Goal: Complete application form

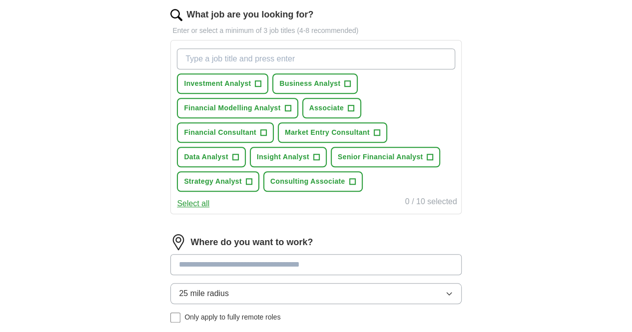
scroll to position [350, 0]
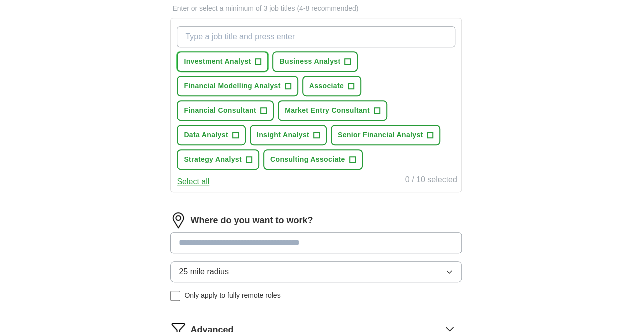
click at [261, 60] on span "+" at bounding box center [258, 62] width 6 height 8
click at [340, 60] on span "Business Analyst" at bounding box center [309, 61] width 61 height 10
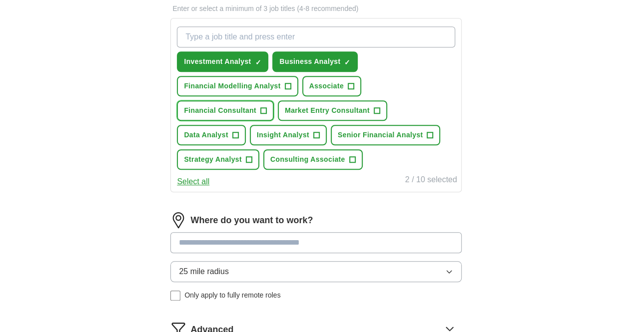
click at [266, 108] on span "+" at bounding box center [263, 111] width 6 height 8
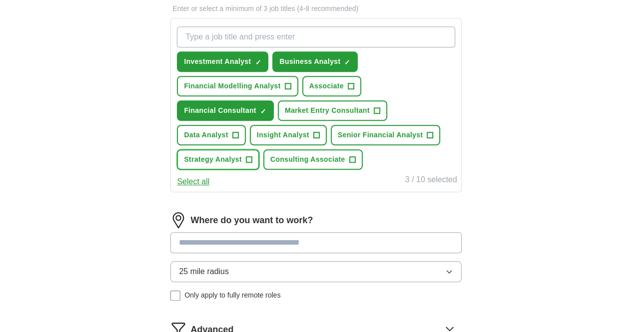
click at [242, 155] on span "Strategy Analyst" at bounding box center [213, 159] width 58 height 10
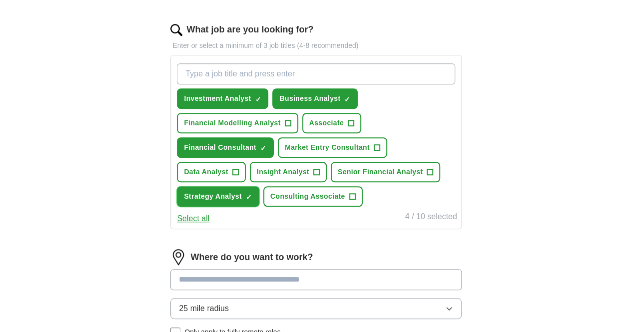
scroll to position [300, 0]
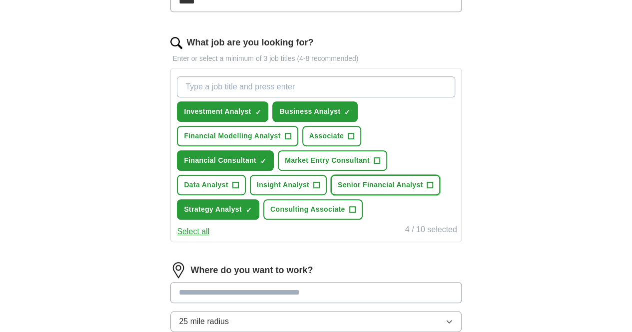
click at [331, 195] on button "Senior Financial Analyst +" at bounding box center [385, 185] width 109 height 20
click at [295, 90] on input "What job are you looking for?" at bounding box center [316, 86] width 278 height 21
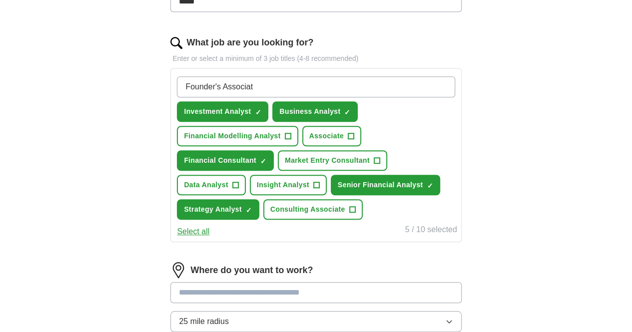
type input "Founder's Associate"
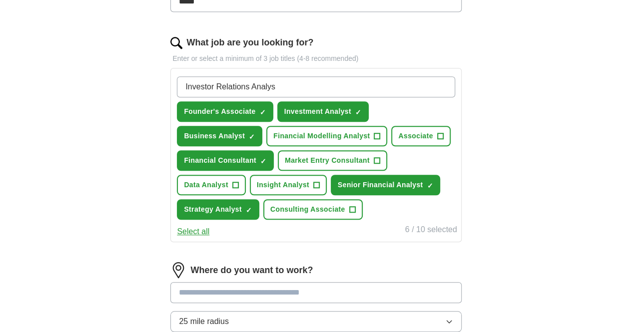
type input "Investor Relations Analyst"
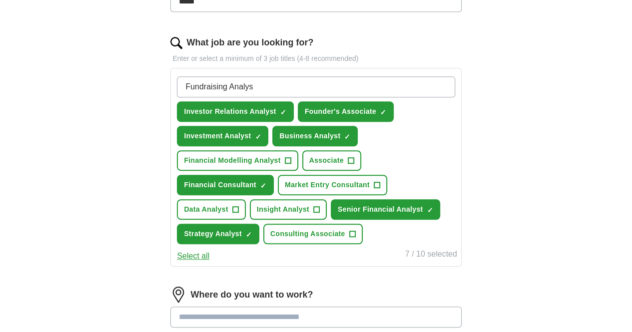
type input "Fundraising Analyst"
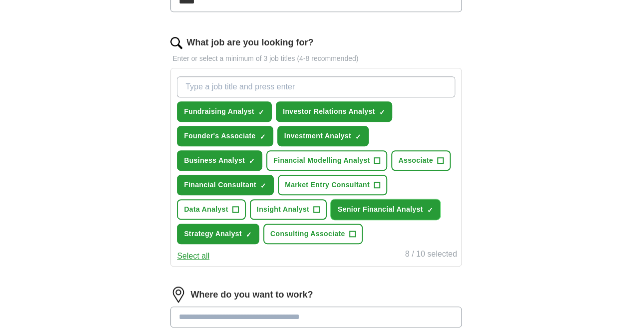
click at [427, 213] on span "✓ ×" at bounding box center [430, 210] width 6 height 6
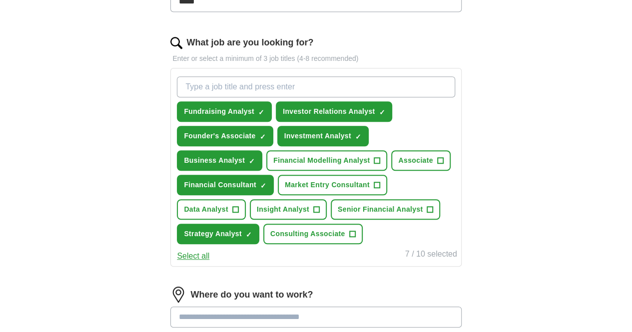
click at [284, 85] on input "What job are you looking for?" at bounding box center [316, 86] width 278 height 21
type input "Financial Analyst"
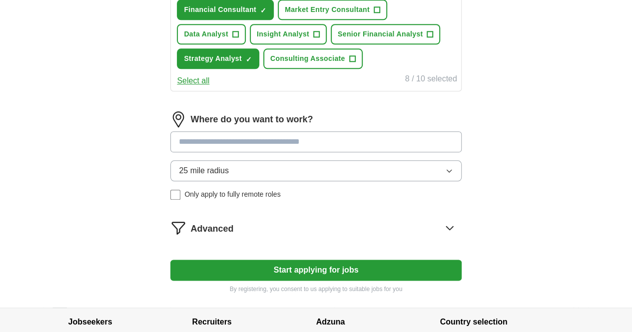
scroll to position [550, 0]
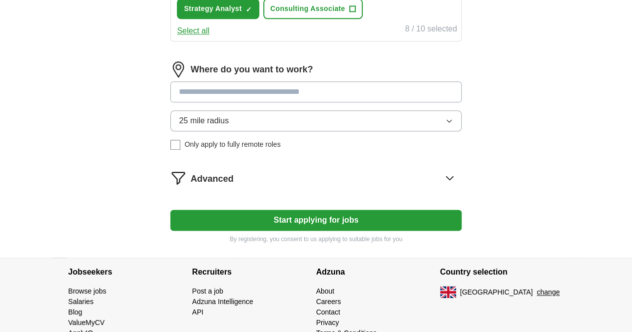
click at [284, 102] on input at bounding box center [315, 91] width 291 height 21
type input "****"
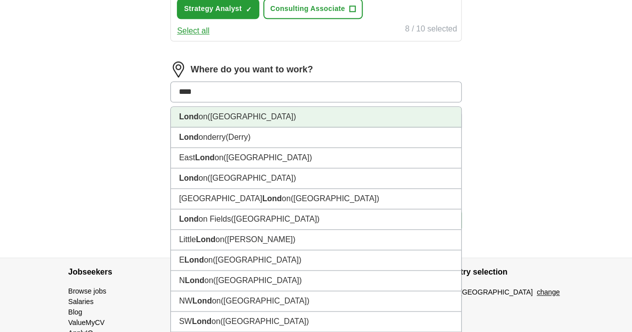
click at [264, 127] on li "Lond on (UK)" at bounding box center [316, 117] width 290 height 20
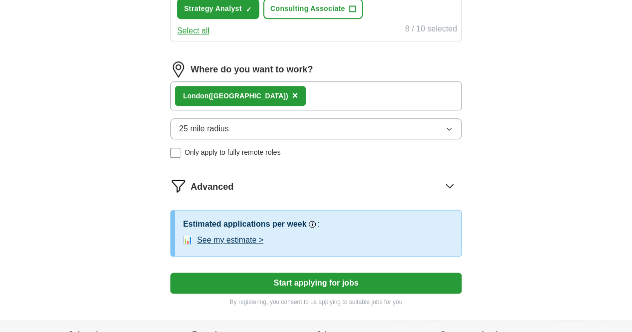
click at [397, 139] on button "25 mile radius" at bounding box center [315, 128] width 291 height 21
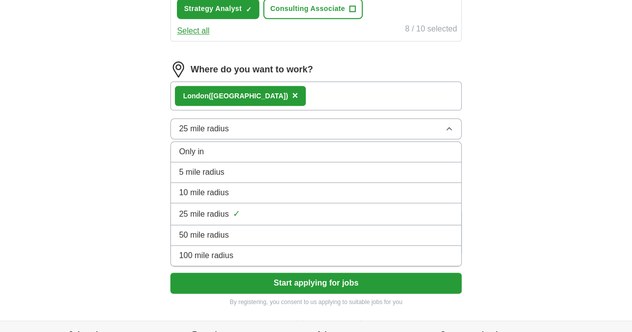
click at [240, 221] on span "✓" at bounding box center [236, 213] width 7 height 13
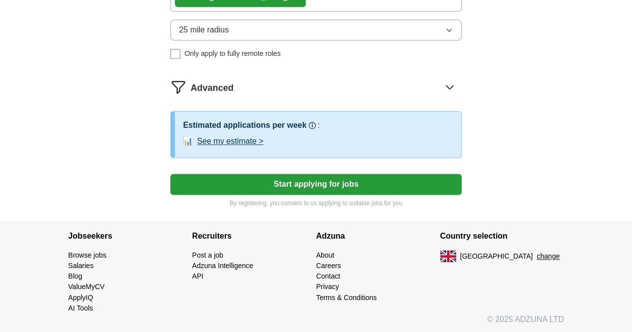
scroll to position [650, 0]
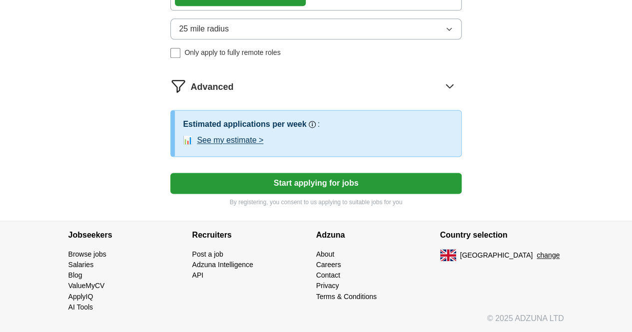
click at [263, 146] on button "See my estimate >" at bounding box center [230, 140] width 66 height 12
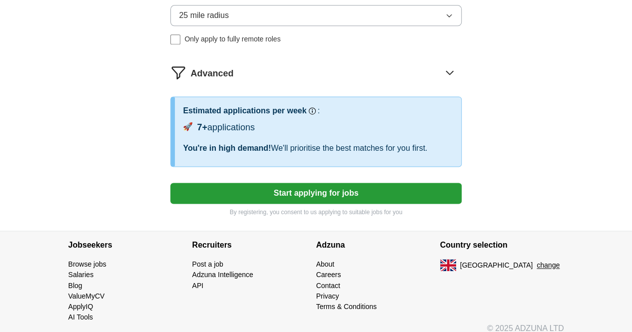
scroll to position [606, 0]
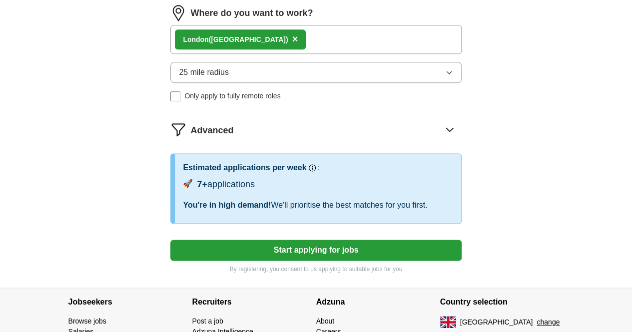
click at [270, 83] on button "25 mile radius" at bounding box center [315, 72] width 291 height 21
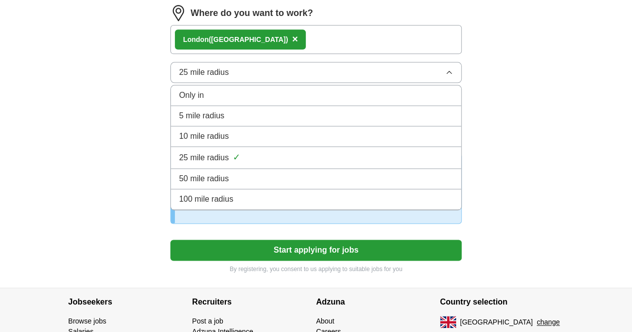
click at [229, 185] on span "50 mile radius" at bounding box center [204, 179] width 50 height 12
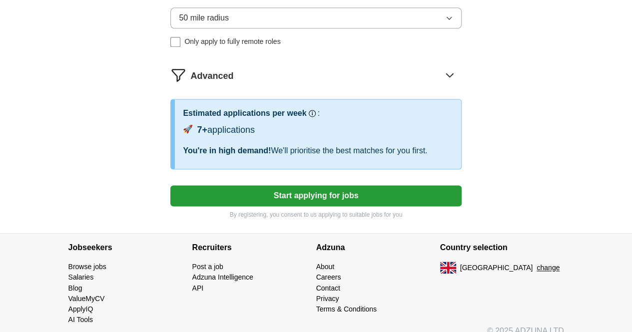
scroll to position [700, 0]
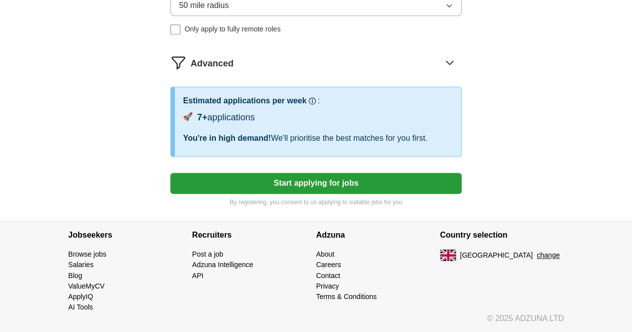
click at [374, 194] on button "Start applying for jobs" at bounding box center [315, 183] width 291 height 21
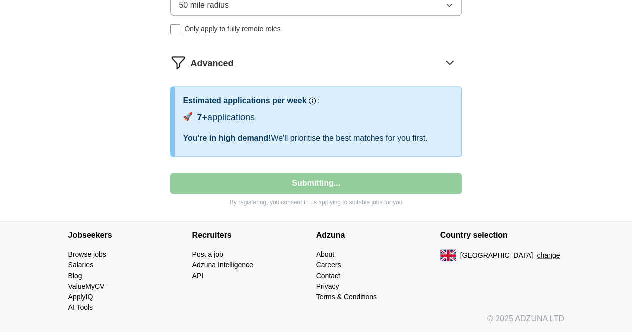
select select "**"
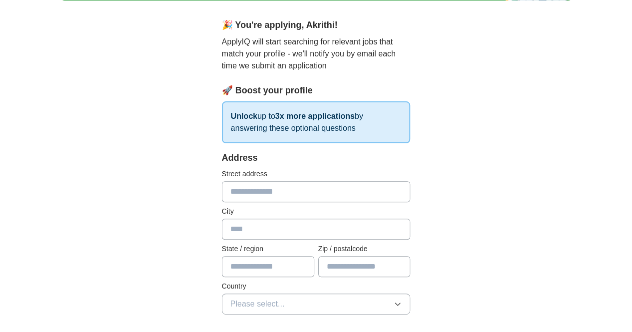
scroll to position [114, 0]
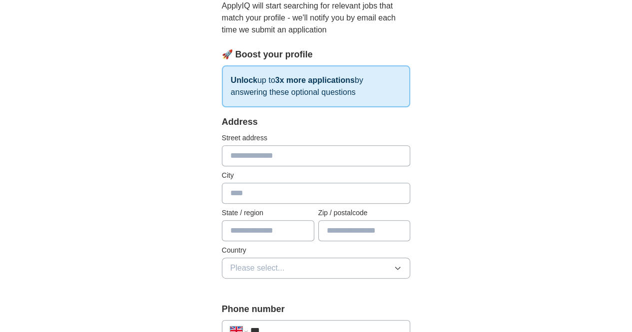
click at [240, 156] on input "text" at bounding box center [316, 155] width 189 height 21
click at [239, 159] on input "text" at bounding box center [316, 155] width 189 height 21
type input "**********"
click at [247, 197] on input "text" at bounding box center [316, 193] width 189 height 21
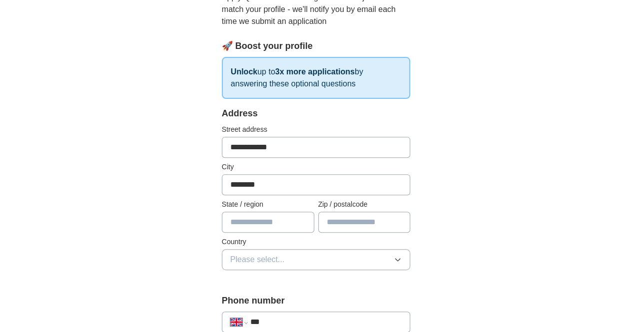
scroll to position [214, 0]
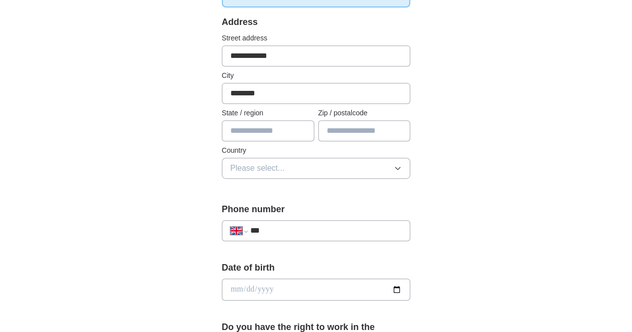
type input "********"
click at [247, 132] on input "text" at bounding box center [268, 130] width 92 height 21
type input "**********"
type input "*******"
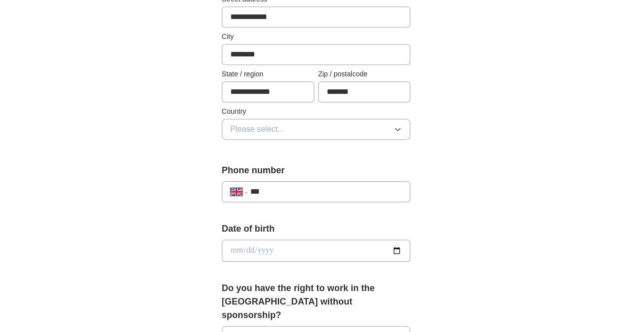
scroll to position [254, 0]
click at [247, 132] on span "Please select..." at bounding box center [257, 128] width 54 height 12
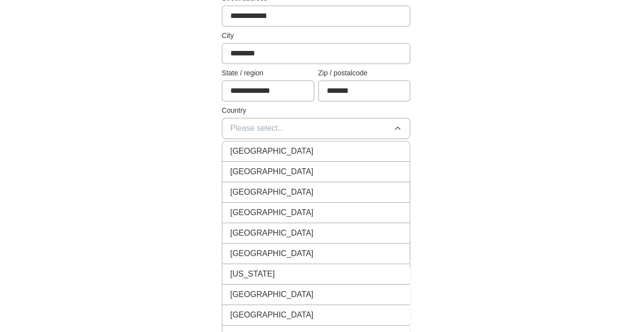
click at [250, 149] on span "[GEOGRAPHIC_DATA]" at bounding box center [271, 151] width 83 height 12
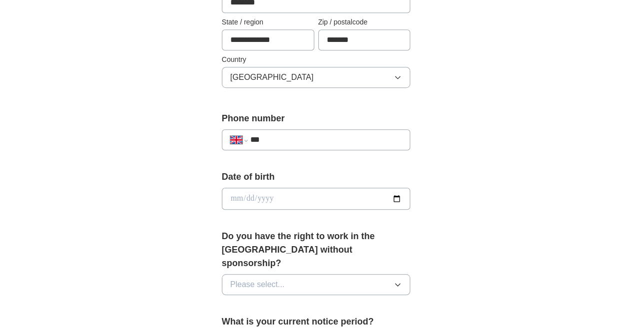
scroll to position [354, 0]
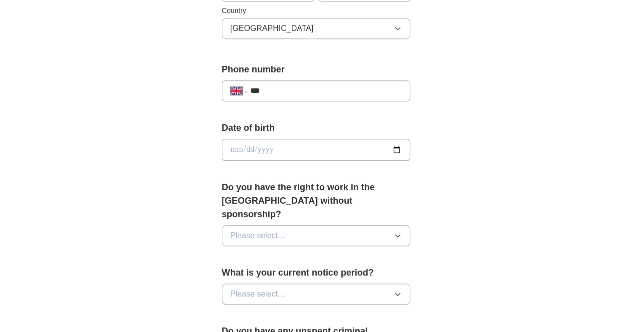
click at [263, 85] on input "***" at bounding box center [326, 91] width 152 height 12
type input "**********"
click at [265, 145] on input "date" at bounding box center [316, 150] width 189 height 22
type input "**********"
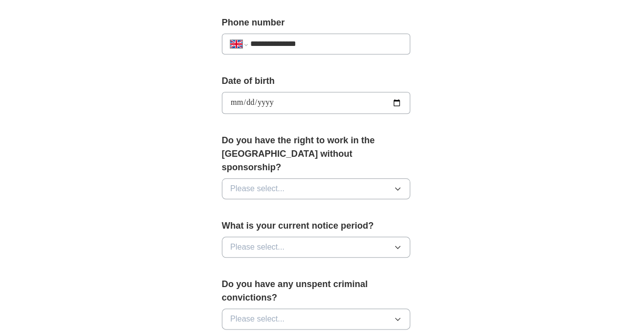
scroll to position [454, 0]
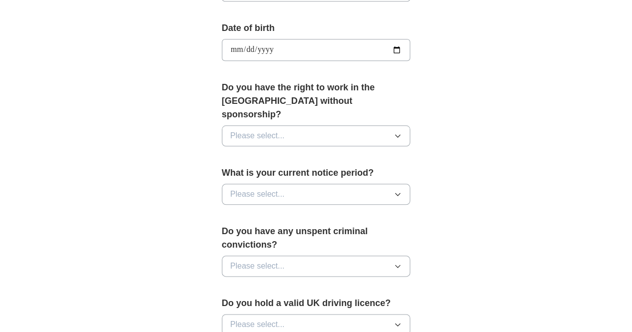
click at [290, 125] on button "Please select..." at bounding box center [316, 135] width 189 height 21
click at [236, 153] on div "Yes" at bounding box center [316, 159] width 172 height 12
click at [300, 184] on button "Please select..." at bounding box center [316, 194] width 189 height 21
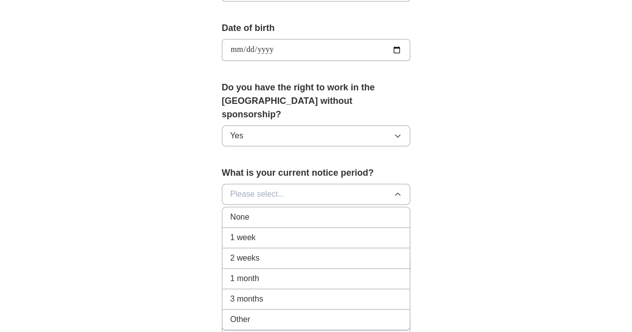
click at [245, 211] on div "None" at bounding box center [316, 217] width 172 height 12
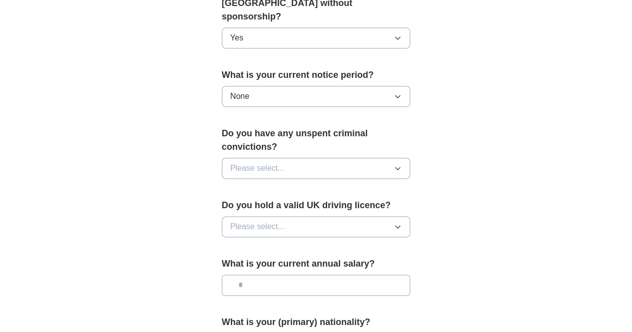
scroll to position [554, 0]
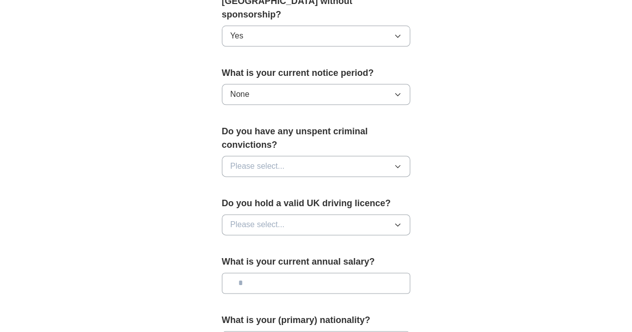
click at [298, 156] on button "Please select..." at bounding box center [316, 166] width 189 height 21
click at [255, 204] on div "No" at bounding box center [316, 210] width 172 height 12
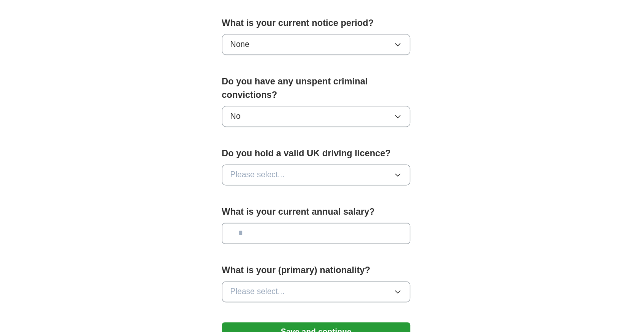
click at [266, 164] on button "Please select..." at bounding box center [316, 174] width 189 height 21
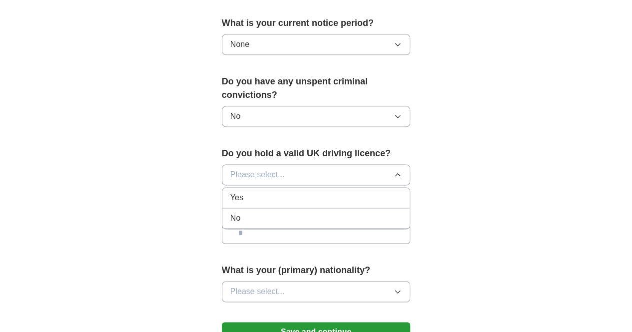
click at [236, 212] on div "No" at bounding box center [316, 218] width 172 height 12
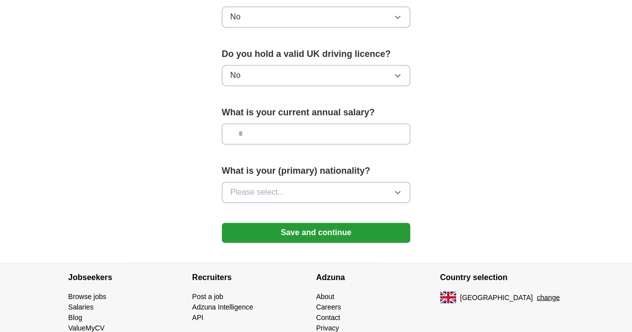
scroll to position [704, 0]
click at [252, 123] on input "text" at bounding box center [316, 133] width 189 height 21
click at [263, 181] on button "Please select..." at bounding box center [316, 191] width 189 height 21
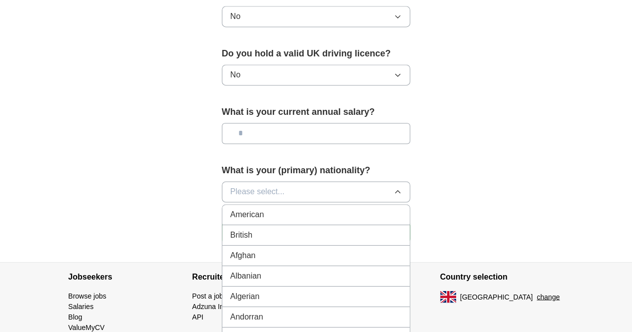
click at [263, 181] on button "Please select..." at bounding box center [316, 191] width 189 height 21
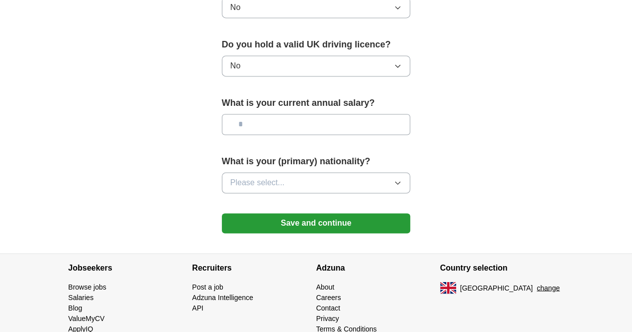
scroll to position [714, 0]
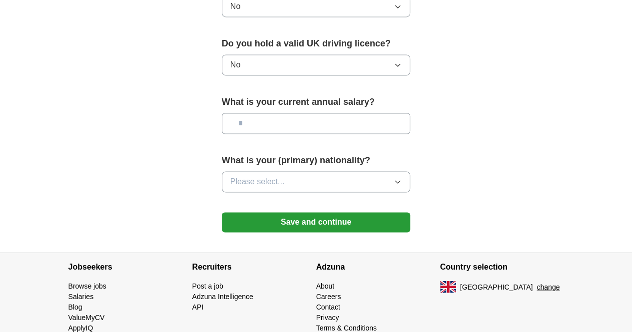
click at [263, 171] on button "Please select..." at bounding box center [316, 181] width 189 height 21
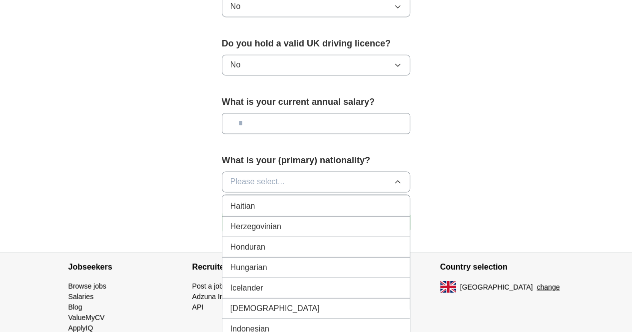
scroll to position [1550, 0]
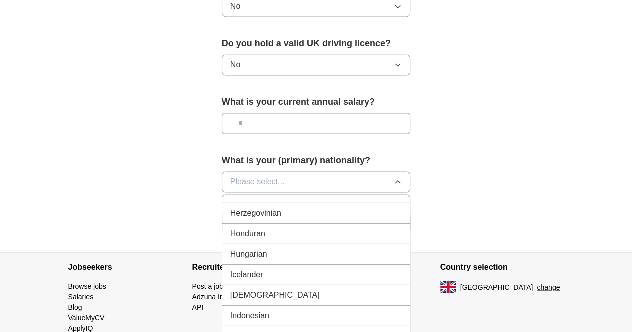
click at [230, 289] on span "Indian" at bounding box center [274, 295] width 89 height 12
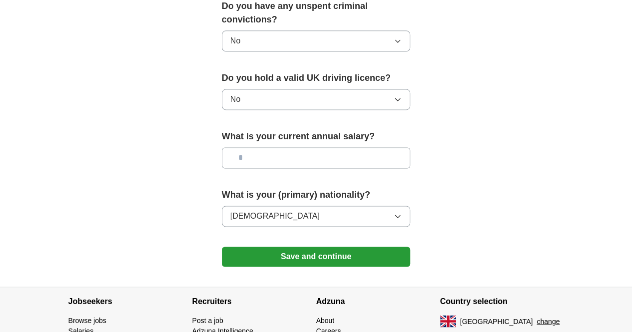
scroll to position [664, 0]
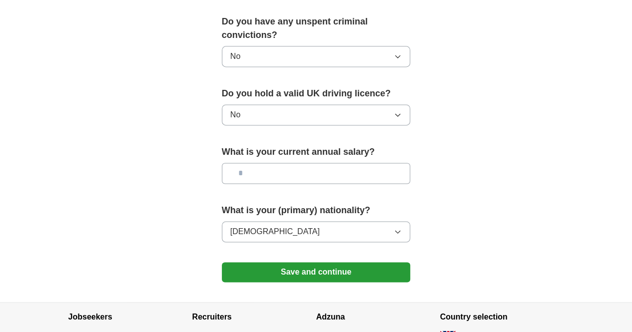
click at [322, 262] on button "Save and continue" at bounding box center [316, 272] width 189 height 20
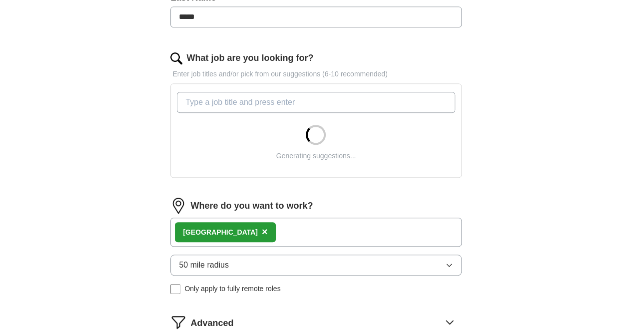
scroll to position [300, 0]
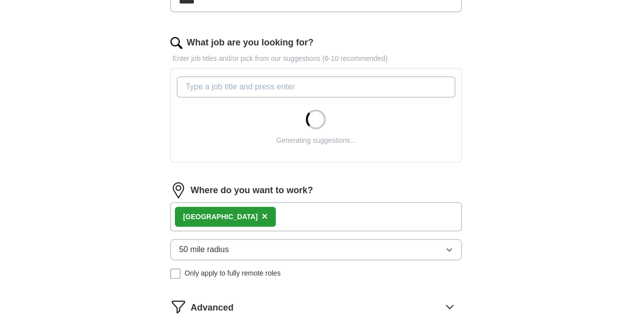
click at [288, 80] on input "What job are you looking for?" at bounding box center [316, 86] width 278 height 21
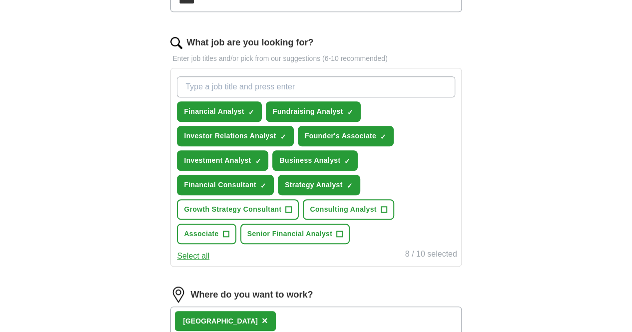
type input "f"
type input "Founders Associate"
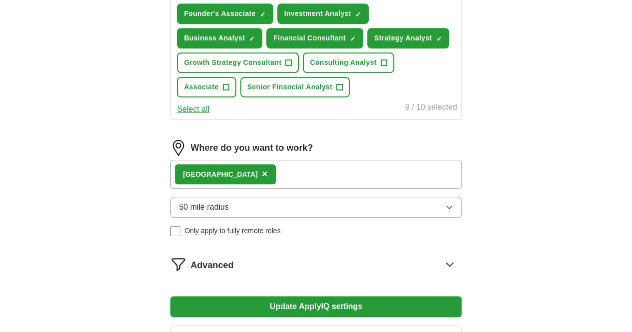
scroll to position [550, 0]
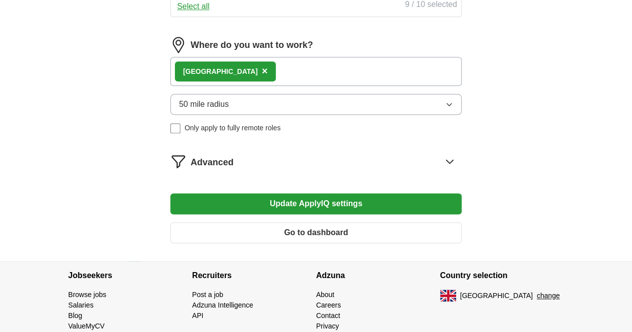
click at [328, 214] on button "Update ApplyIQ settings" at bounding box center [315, 203] width 291 height 21
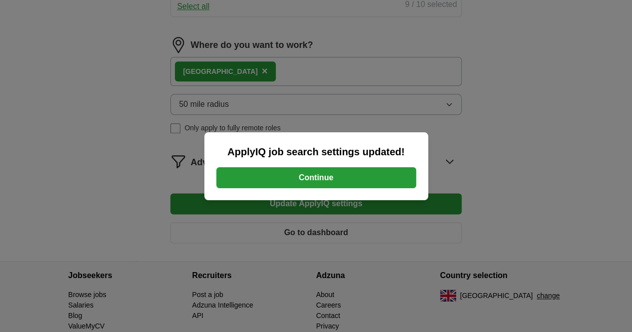
click at [318, 174] on button "Continue" at bounding box center [316, 177] width 200 height 21
